Goal: Task Accomplishment & Management: Use online tool/utility

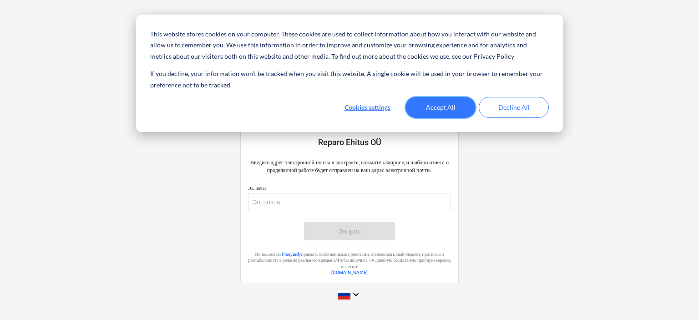
click at [436, 109] on button "Accept All" at bounding box center [441, 107] width 70 height 21
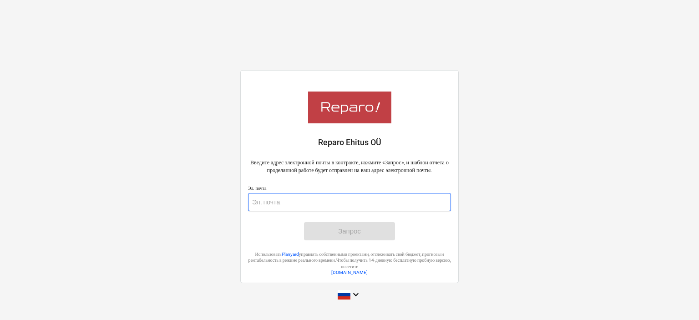
click at [271, 202] on input "email" at bounding box center [349, 202] width 203 height 18
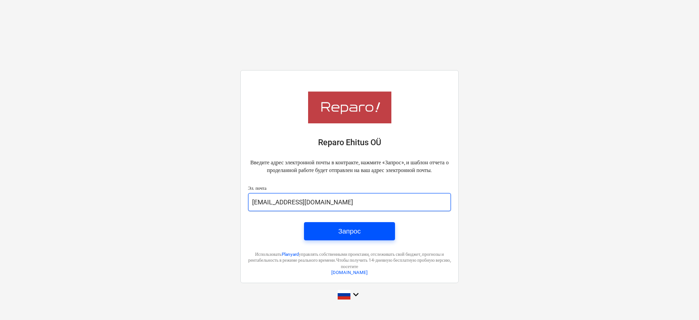
type input "[EMAIL_ADDRESS][DOMAIN_NAME]"
click at [371, 237] on span "Запрос" at bounding box center [349, 231] width 69 height 12
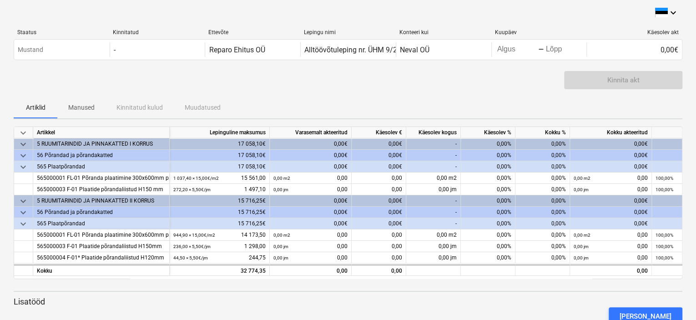
click at [233, 86] on div "Kinnita akt" at bounding box center [348, 83] width 669 height 25
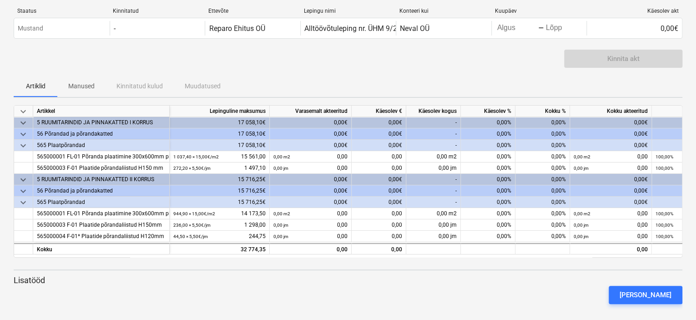
scroll to position [27, 0]
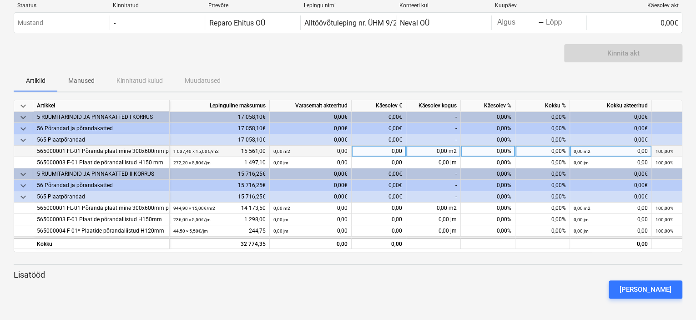
click at [391, 151] on div "0,00" at bounding box center [379, 151] width 55 height 11
click at [434, 151] on div "0,00 m2" at bounding box center [433, 151] width 55 height 11
type input "1500"
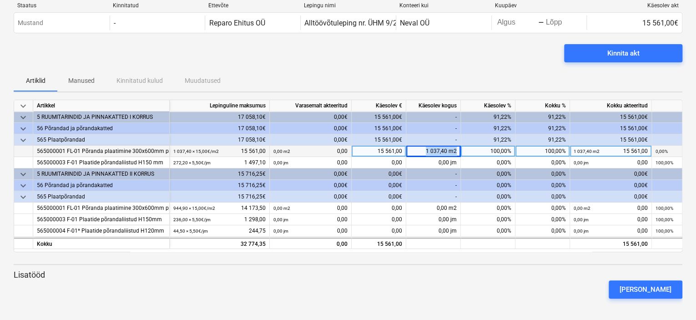
drag, startPoint x: 424, startPoint y: 152, endPoint x: 458, endPoint y: 152, distance: 34.1
click at [458, 152] on div "1 037,40 m2" at bounding box center [433, 151] width 55 height 11
type input "1000"
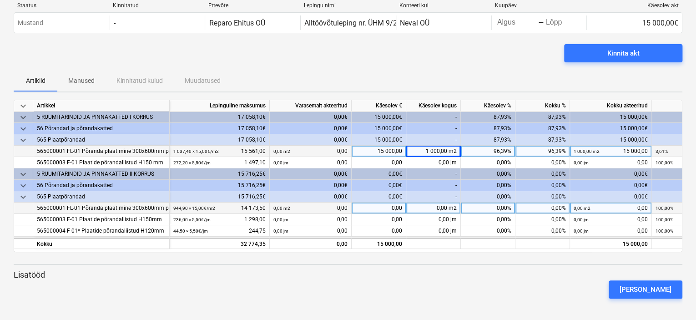
click at [443, 209] on div "0,00 m2" at bounding box center [433, 208] width 55 height 11
type input "1000"
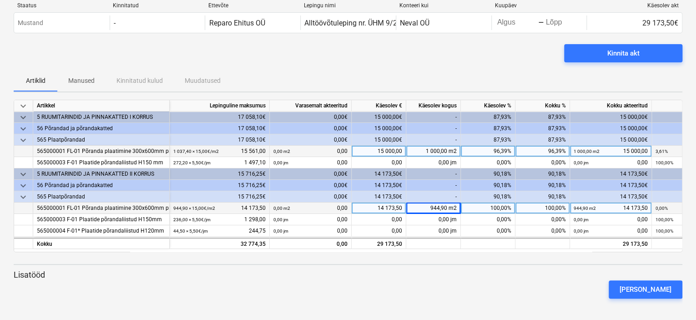
click at [441, 207] on div "944,90 m2" at bounding box center [433, 208] width 55 height 11
type input "950"
click at [439, 207] on div "944,90 m2" at bounding box center [433, 208] width 55 height 11
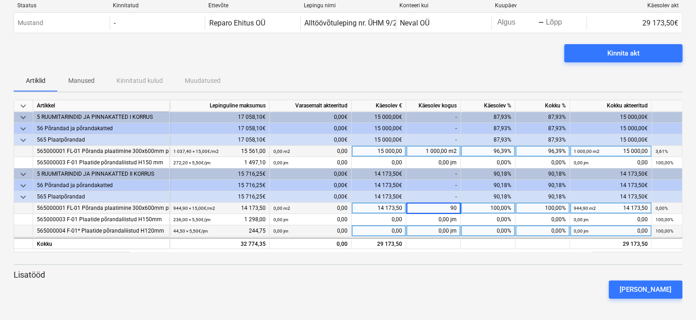
type input "900"
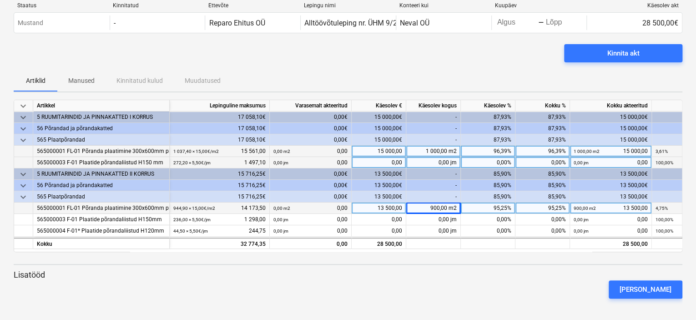
click at [391, 163] on div "0,00" at bounding box center [379, 162] width 55 height 11
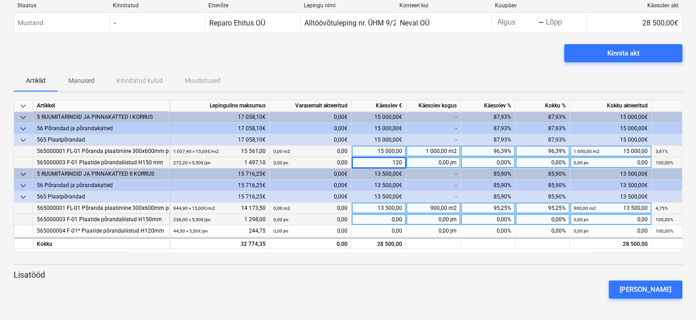
type input "1200"
click at [393, 221] on div "0,00" at bounding box center [379, 219] width 55 height 11
type input "1100"
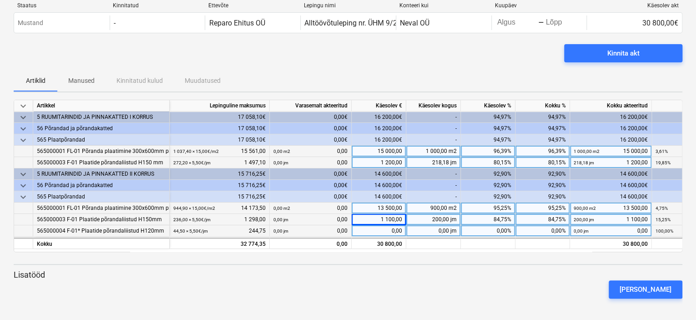
click at [391, 233] on div "0,00" at bounding box center [379, 230] width 55 height 11
type input "200"
click at [425, 269] on div "keyboard_arrow_down Artikkel Lepinguline maksumus Varasemalt akteeritud Käesole…" at bounding box center [348, 203] width 669 height 206
click at [458, 258] on div at bounding box center [348, 255] width 669 height 7
click at [455, 260] on div "keyboard_arrow_down Artikkel Lepinguline maksumus Varasemalt akteeritud Käesole…" at bounding box center [348, 203] width 669 height 206
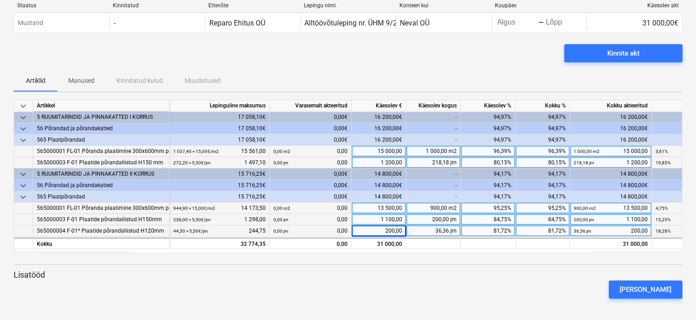
click at [38, 275] on p "Lisatööd" at bounding box center [348, 274] width 669 height 11
click at [55, 277] on div "Lisa lisatöö" at bounding box center [348, 289] width 676 height 25
click at [501, 260] on div "keyboard_arrow_down Artikkel Lepinguline maksumus Varasemalt akteeritud Käesole…" at bounding box center [348, 203] width 669 height 206
